Goal: Task Accomplishment & Management: Complete application form

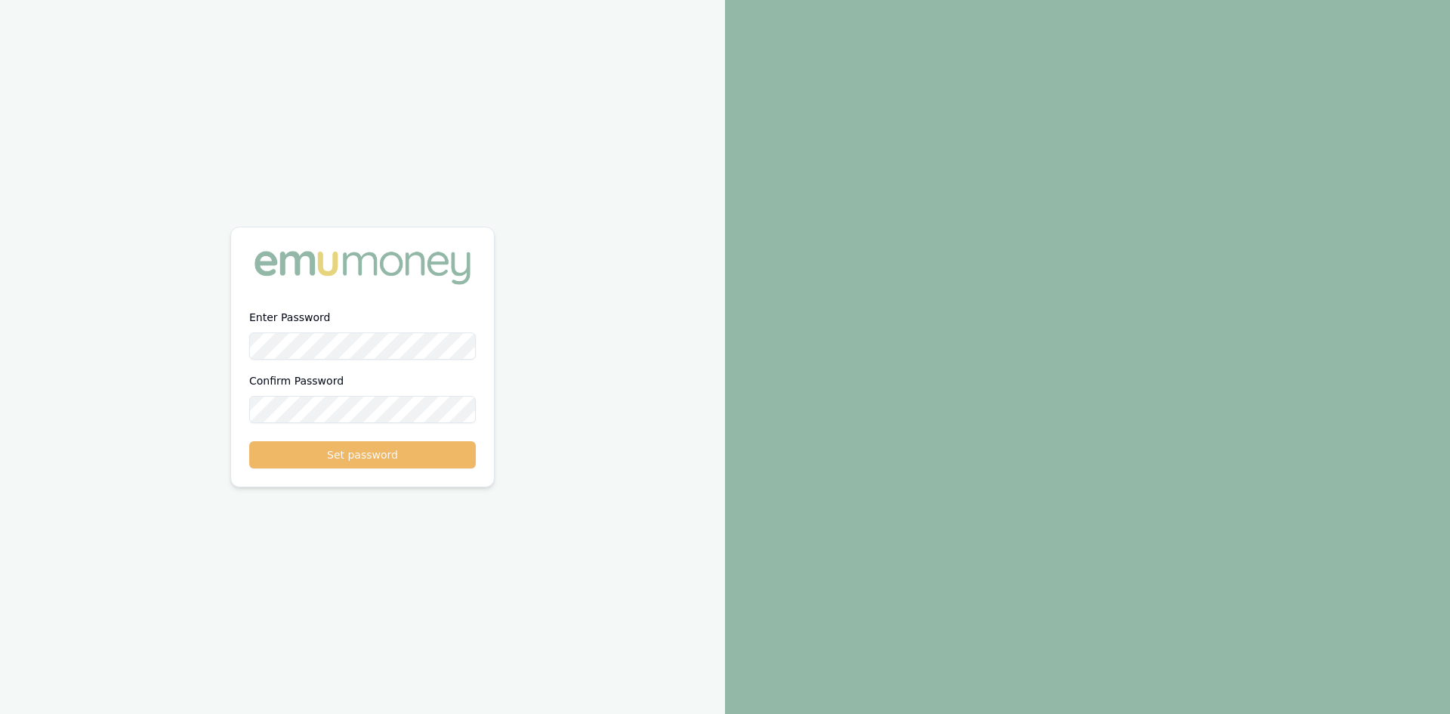
click at [340, 452] on button "Set password" at bounding box center [362, 454] width 227 height 27
click at [356, 453] on button "Set password" at bounding box center [362, 454] width 227 height 27
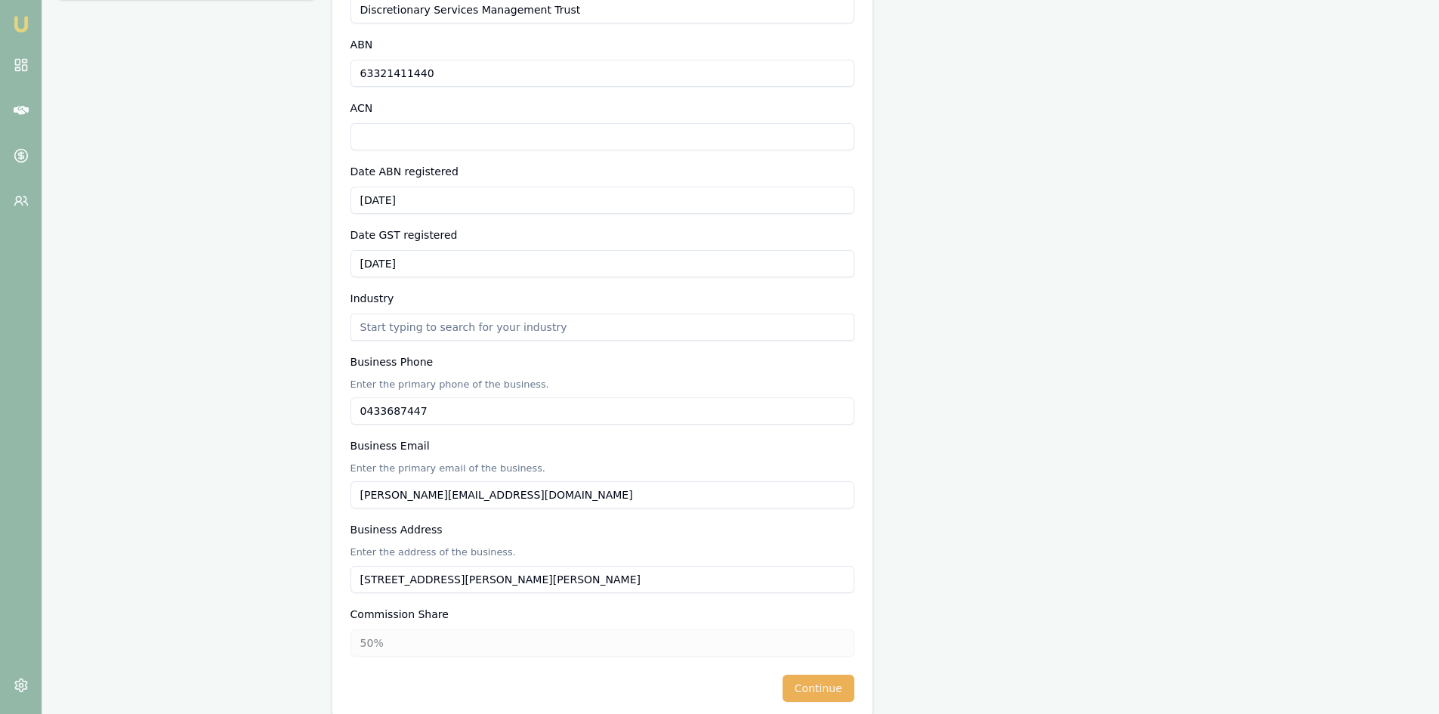
scroll to position [329, 0]
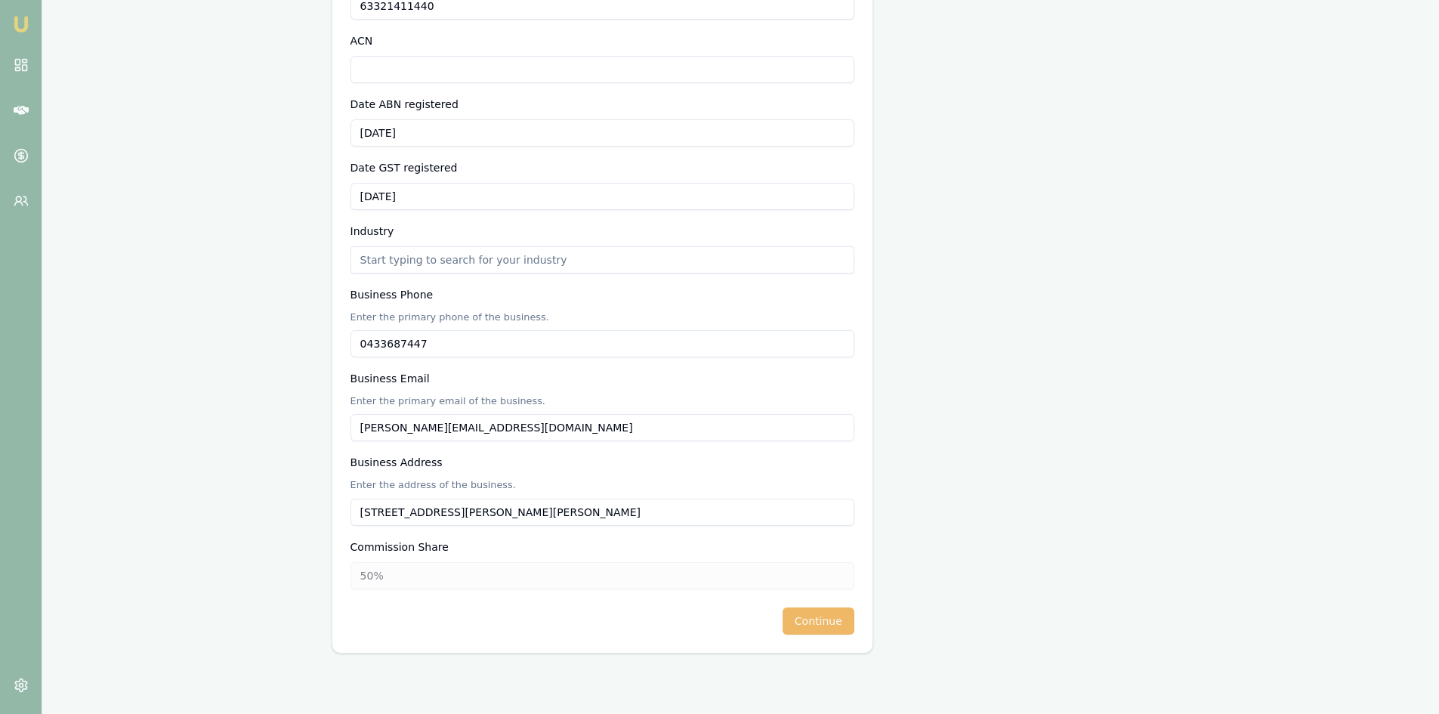
click at [837, 625] on button "Continue" at bounding box center [818, 620] width 72 height 27
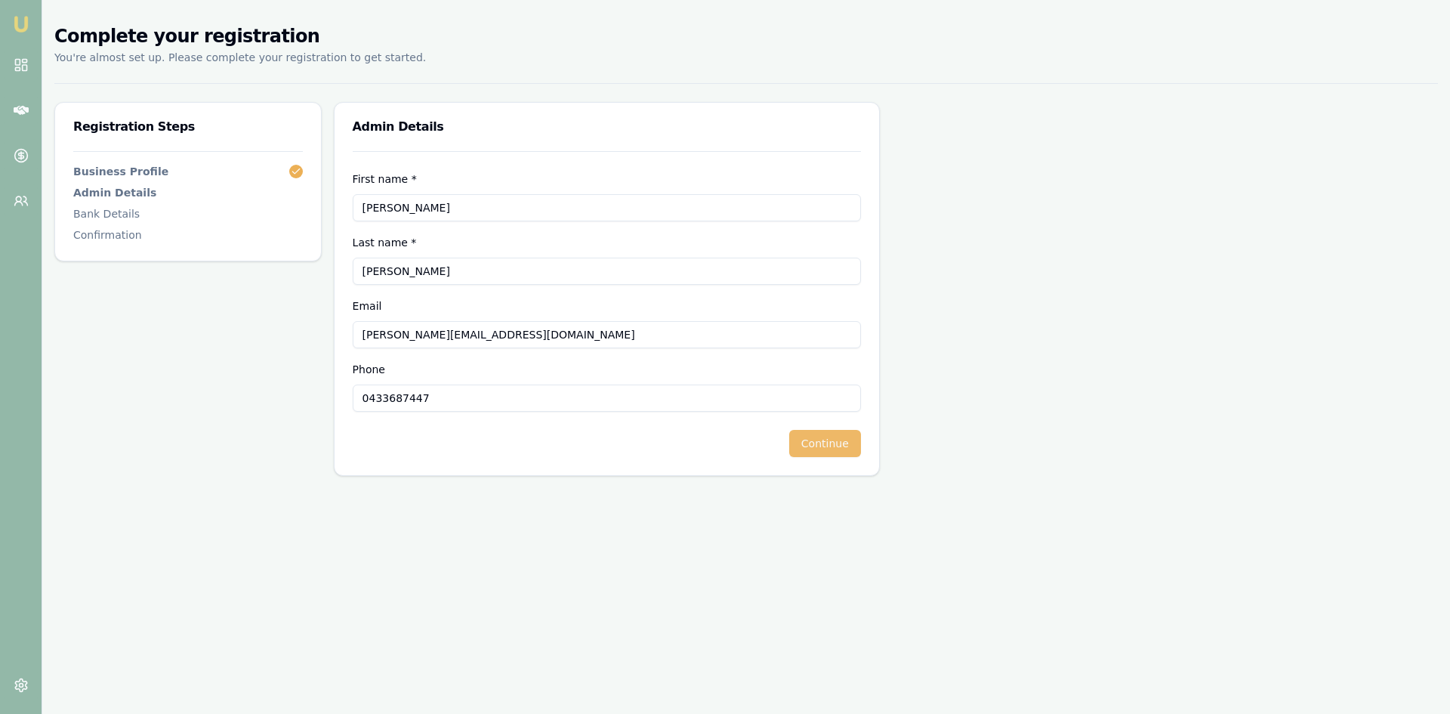
click at [831, 445] on button "Continue" at bounding box center [825, 443] width 72 height 27
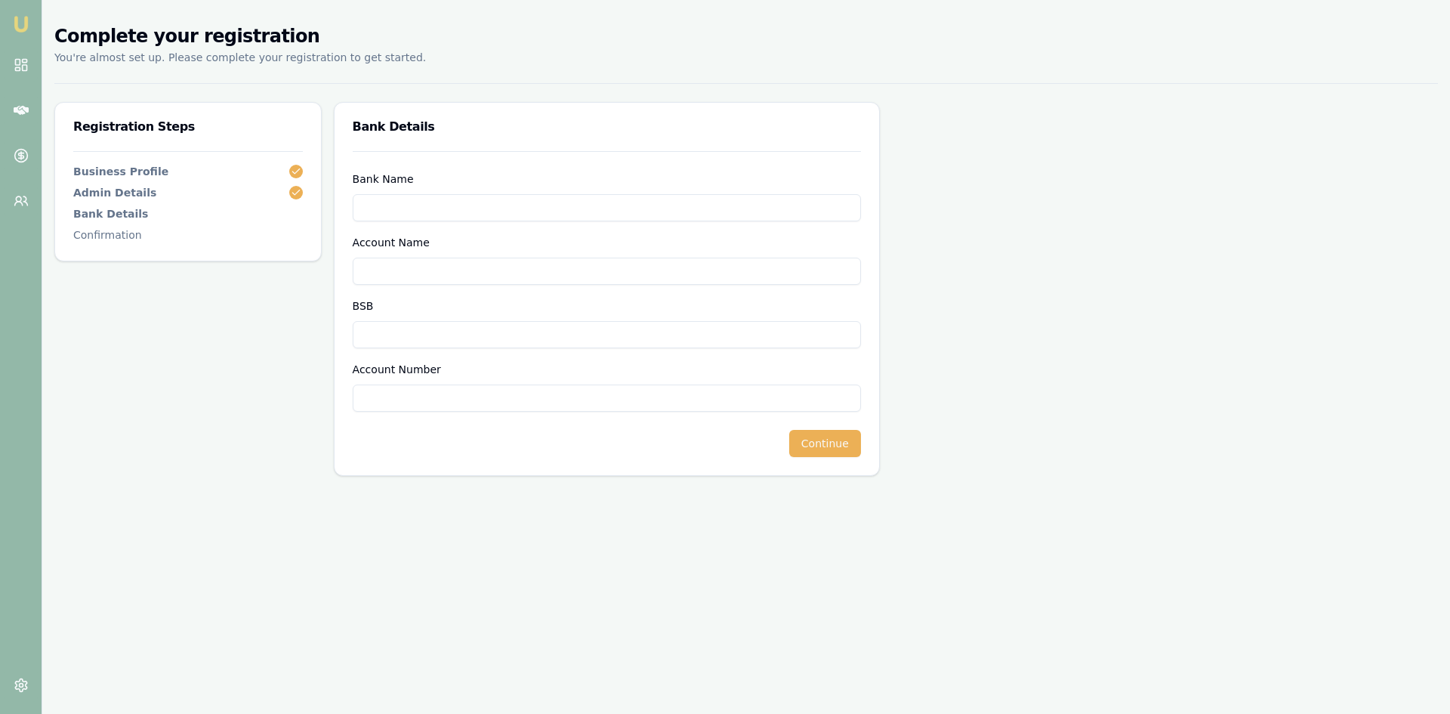
click at [381, 208] on input "Bank Name" at bounding box center [607, 207] width 508 height 27
type input "Nab Bank"
click at [388, 267] on input "Account Name" at bounding box center [607, 271] width 508 height 27
type input "Ezy lons Pty Ltd"
click at [366, 329] on input "BSB" at bounding box center [607, 334] width 508 height 27
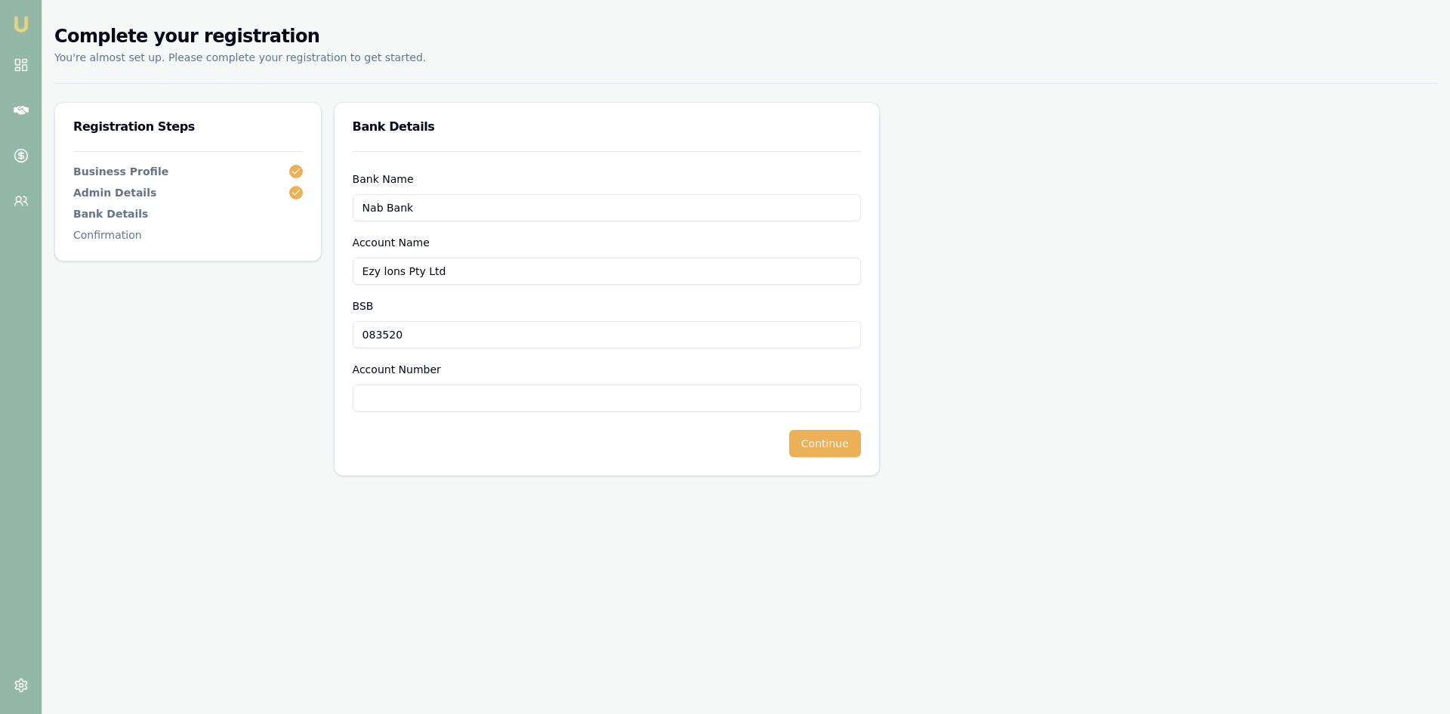
type input "083520"
click at [389, 398] on input "Account Number" at bounding box center [607, 397] width 508 height 27
type input "703773931"
click at [832, 442] on button "Continue" at bounding box center [825, 443] width 72 height 27
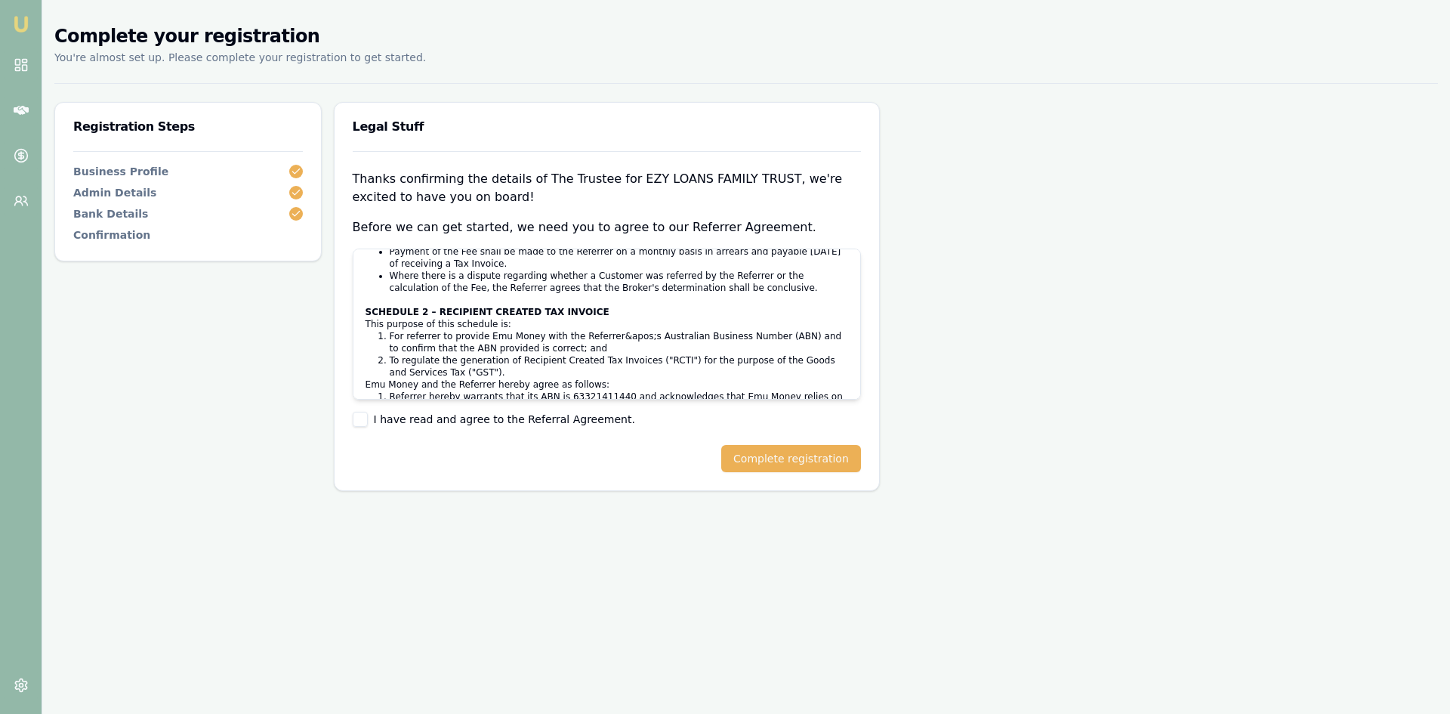
scroll to position [4001, 0]
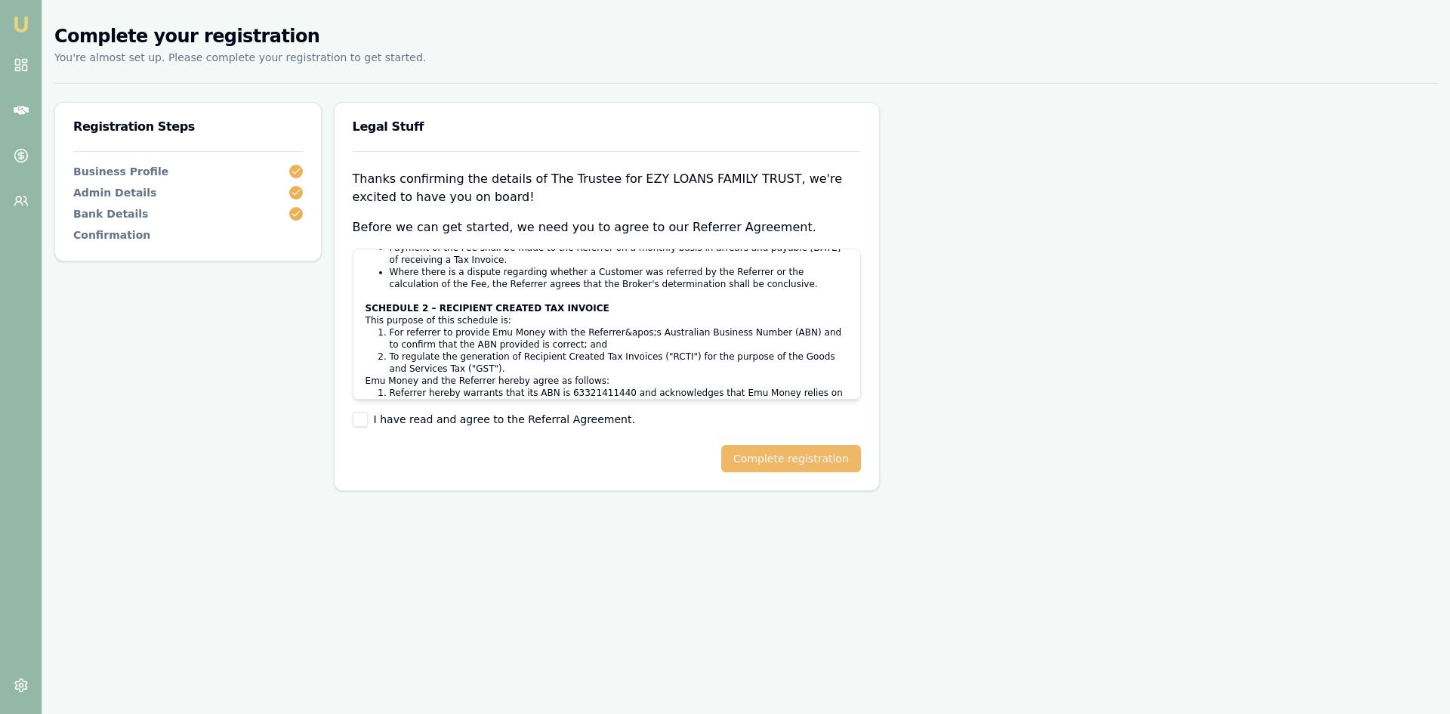
click at [788, 460] on button "Complete registration" at bounding box center [791, 458] width 140 height 27
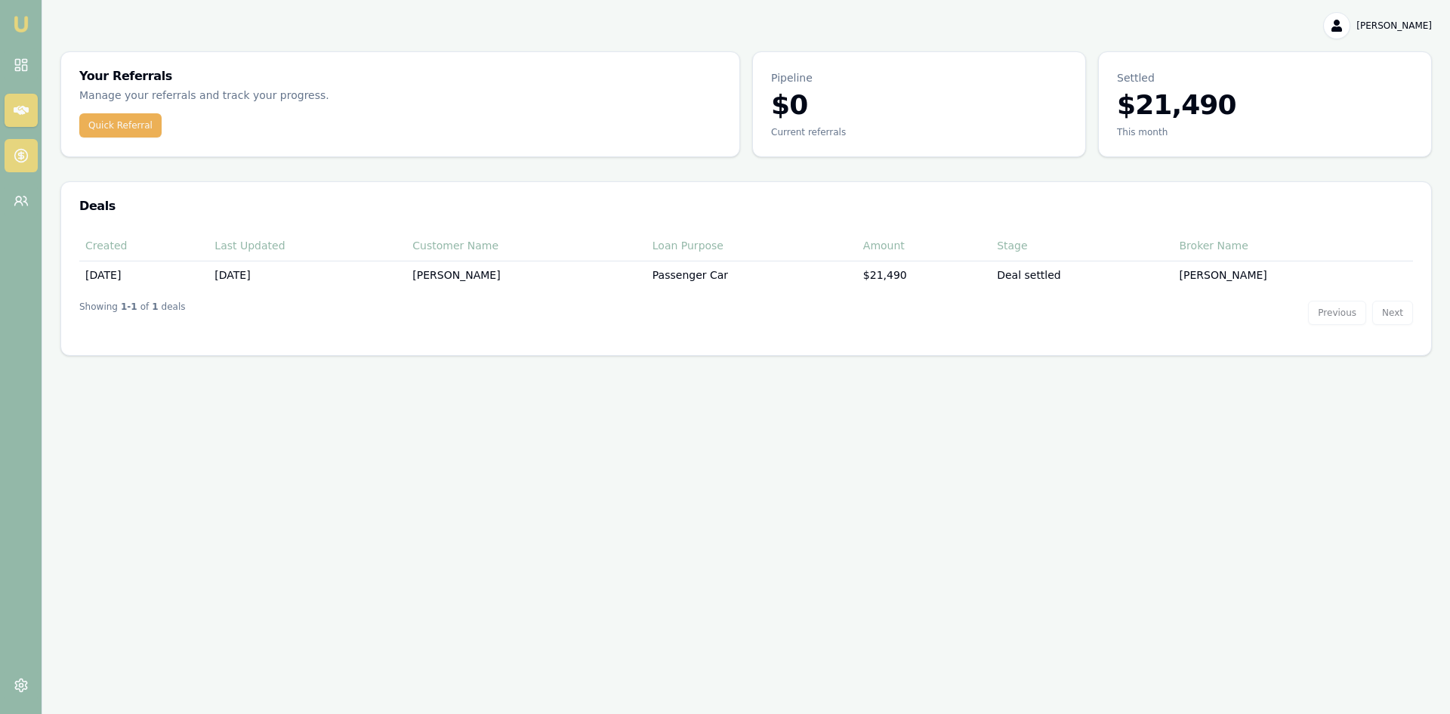
click at [14, 159] on icon at bounding box center [21, 155] width 15 height 15
